Goal: Information Seeking & Learning: Learn about a topic

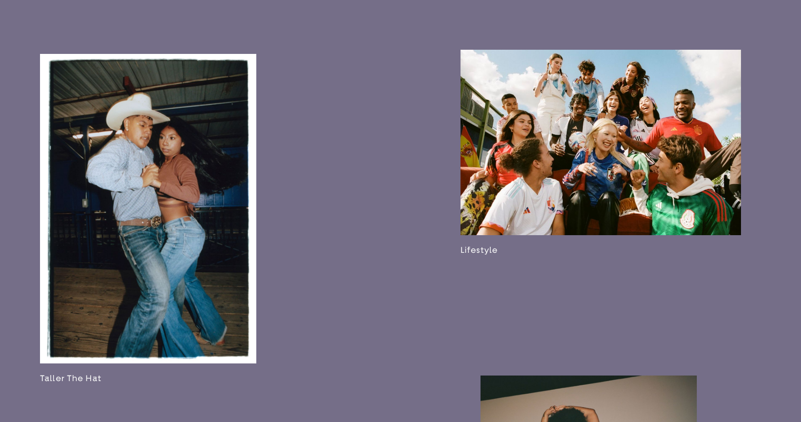
scroll to position [1313, 0]
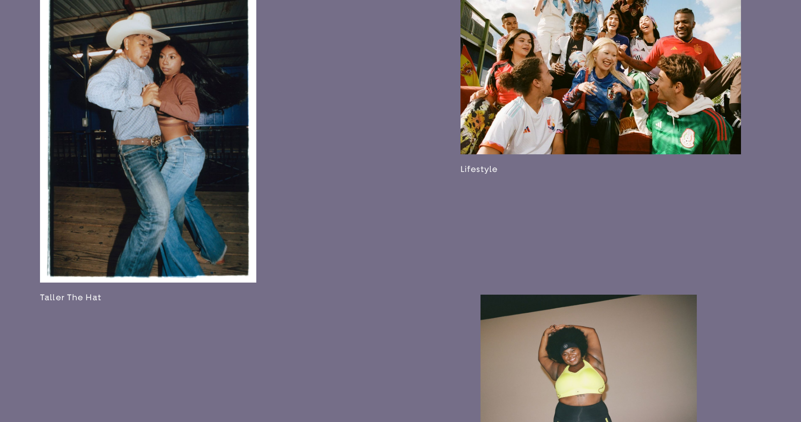
click at [181, 178] on link at bounding box center [148, 138] width 216 height 330
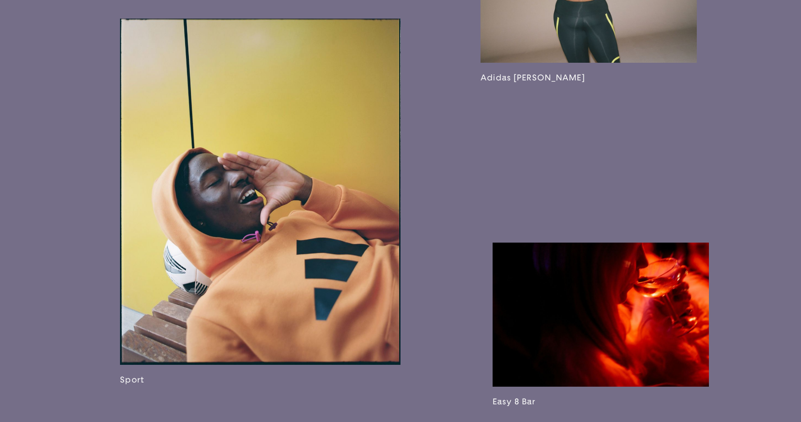
scroll to position [1629, 0]
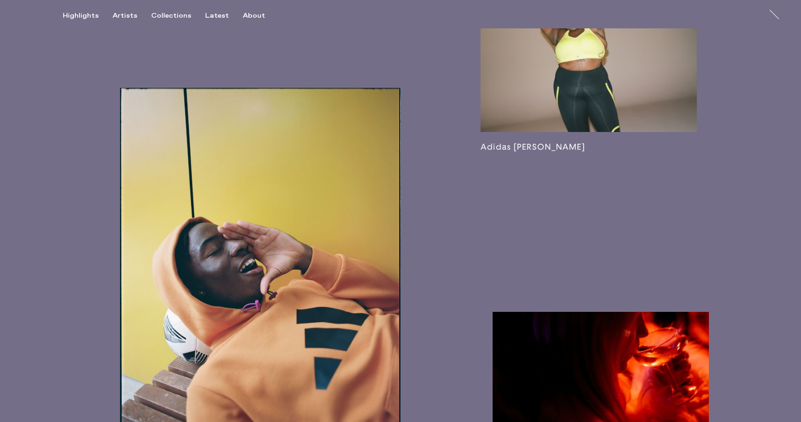
click at [587, 152] on link at bounding box center [588, 56] width 216 height 193
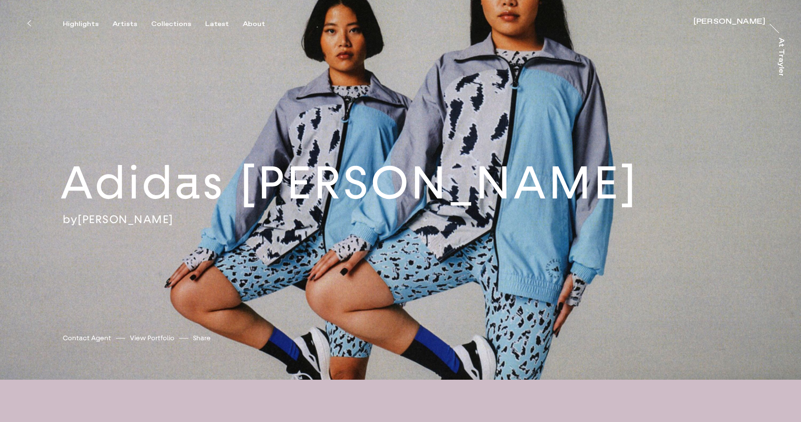
drag, startPoint x: 686, startPoint y: 89, endPoint x: 110, endPoint y: 1, distance: 582.8
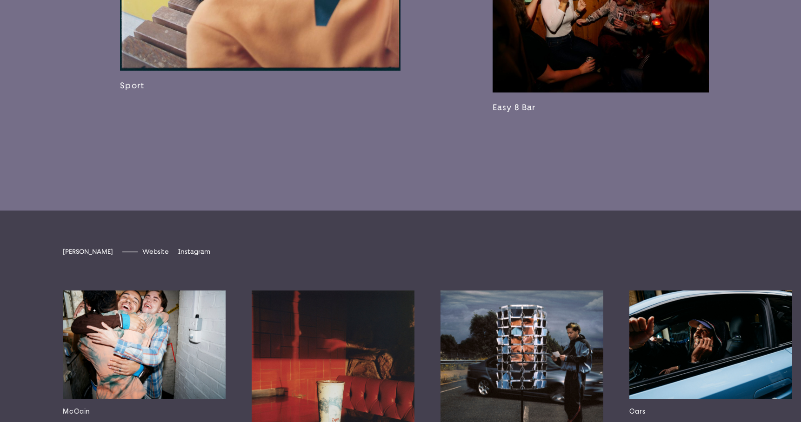
scroll to position [2040, 0]
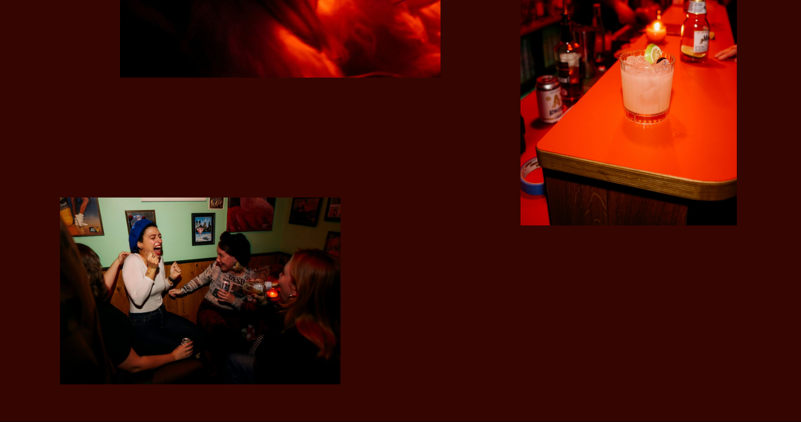
scroll to position [2234, 0]
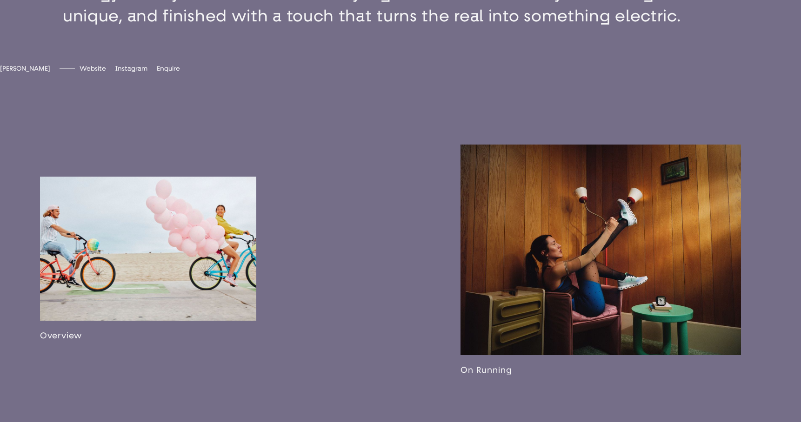
scroll to position [584, 0]
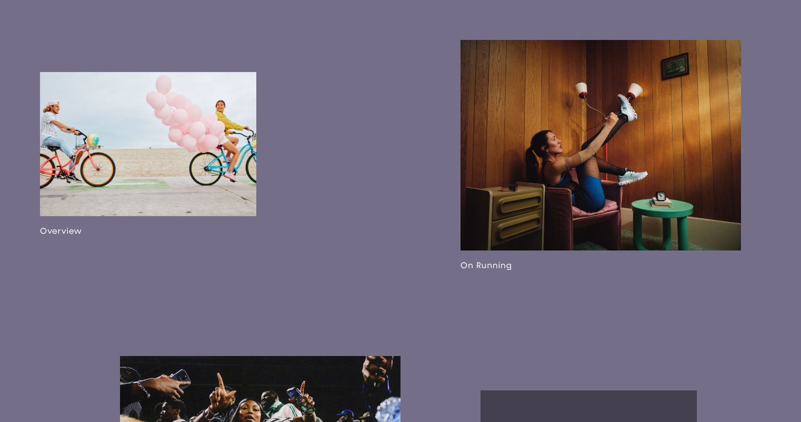
click at [200, 181] on link at bounding box center [148, 154] width 216 height 164
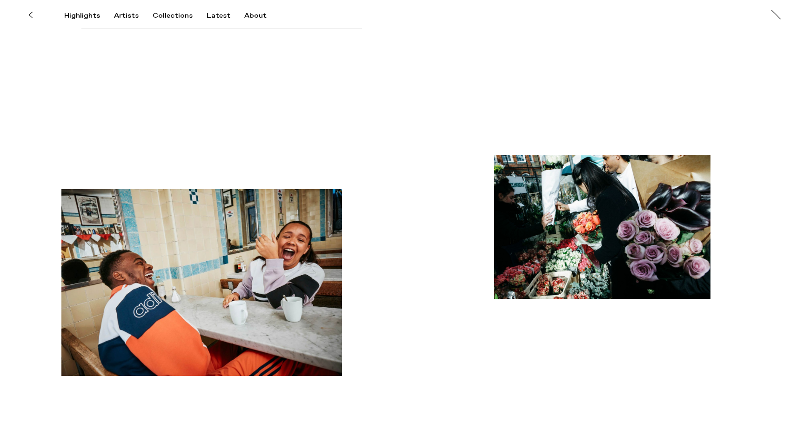
scroll to position [4740, 0]
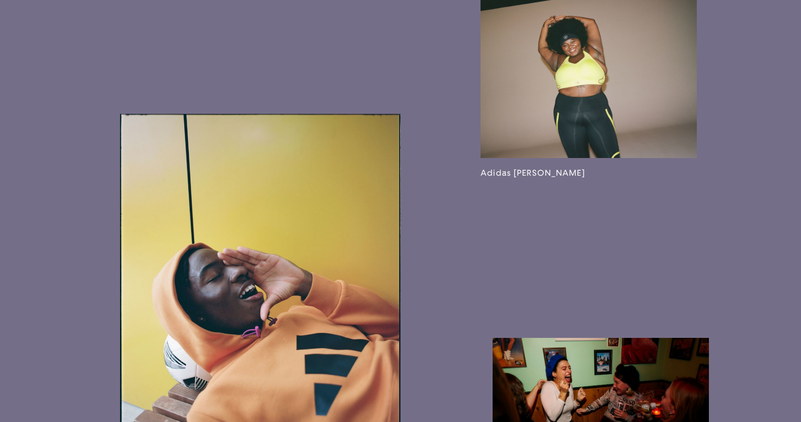
scroll to position [1825, 0]
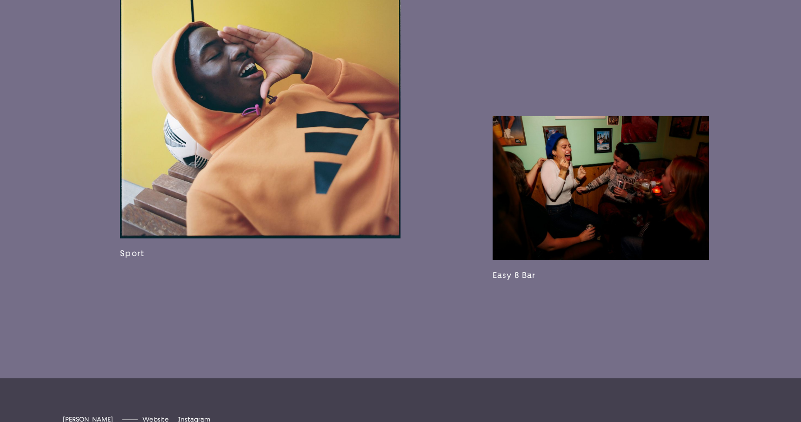
click at [357, 218] on link at bounding box center [260, 75] width 280 height 367
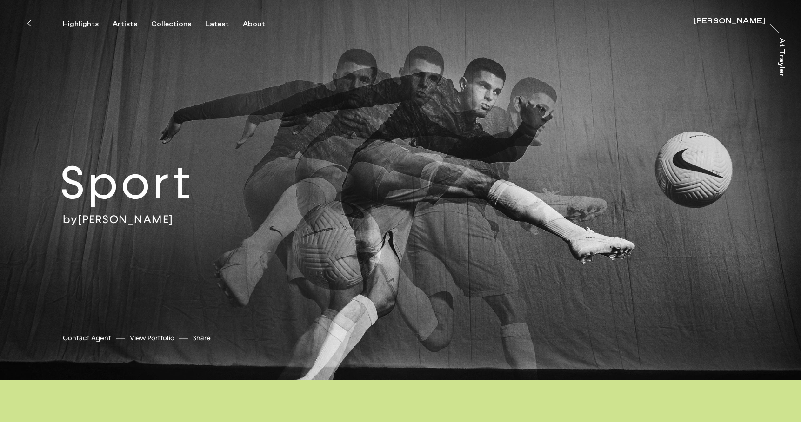
click at [31, 23] on button at bounding box center [29, 23] width 20 height 20
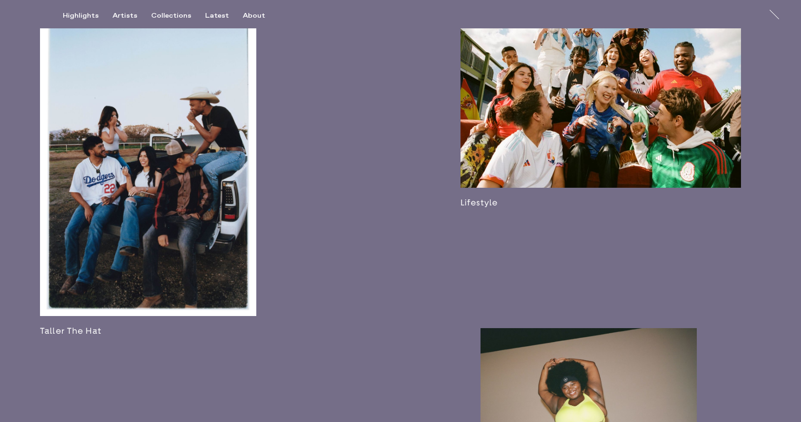
scroll to position [1263, 0]
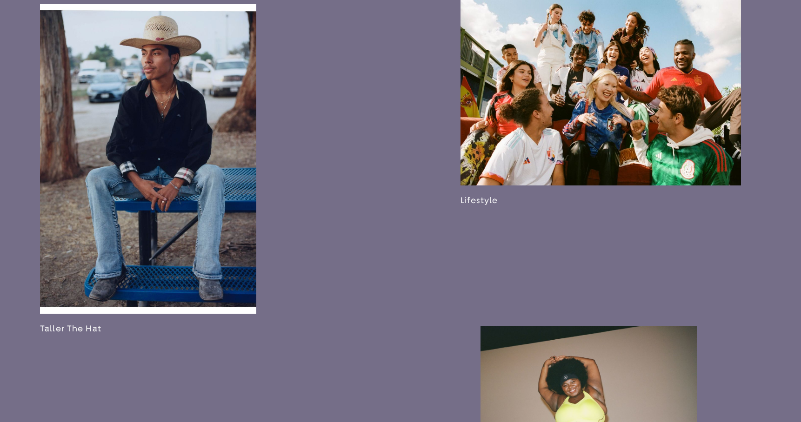
click at [196, 186] on link at bounding box center [148, 169] width 216 height 330
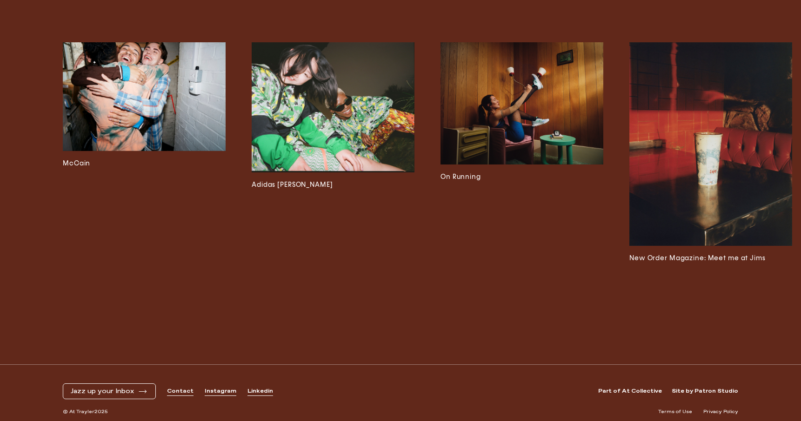
scroll to position [2813, 0]
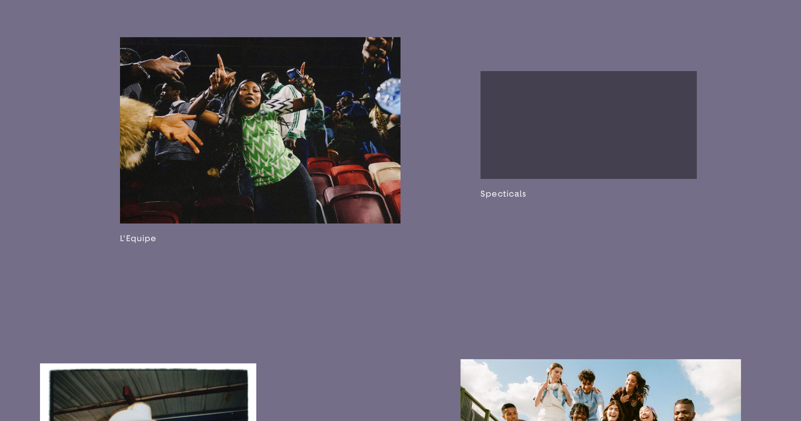
scroll to position [1040, 0]
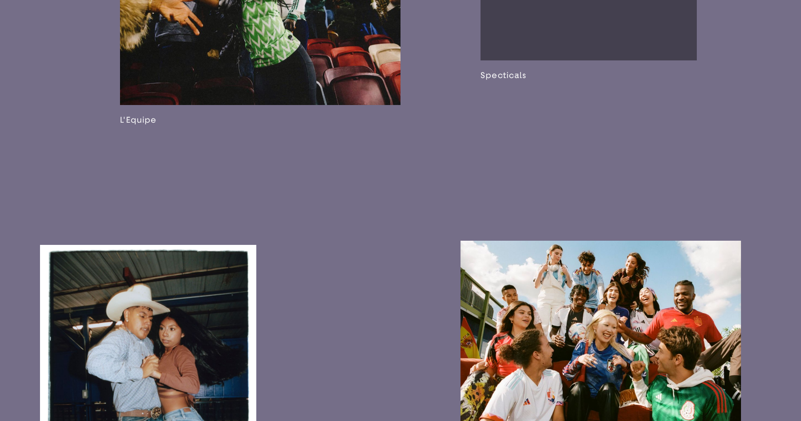
click at [244, 281] on link at bounding box center [148, 410] width 216 height 330
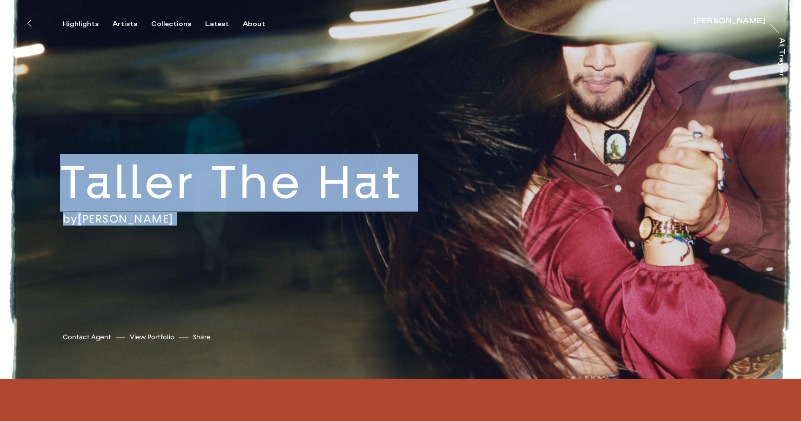
drag, startPoint x: 624, startPoint y: 72, endPoint x: 651, endPoint y: -125, distance: 199.0
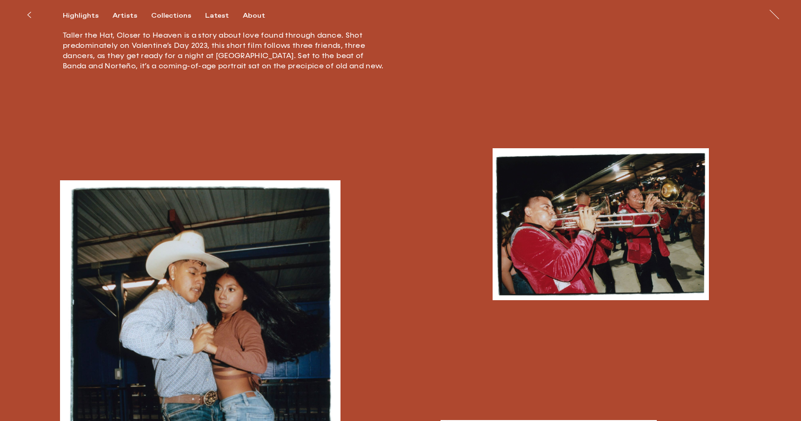
scroll to position [668, 0]
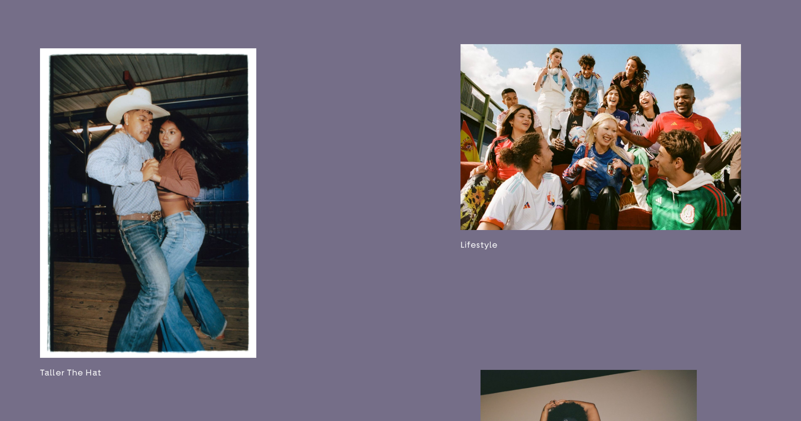
scroll to position [1318, 0]
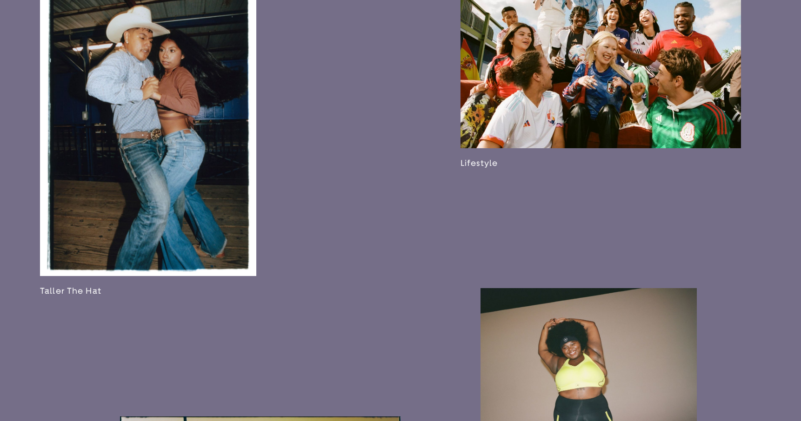
click at [203, 201] on link at bounding box center [148, 132] width 216 height 330
